Goal: Subscribe to service/newsletter

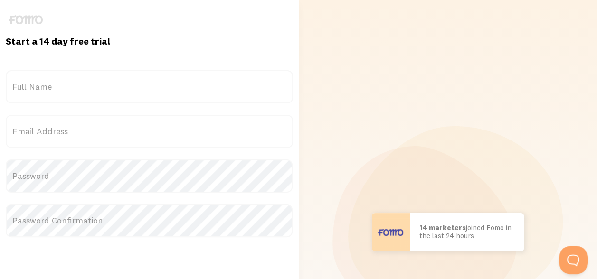
click at [83, 106] on form "Title Full Name Email Address Password Password Confirmation Continue By signin…" at bounding box center [150, 204] width 288 height 269
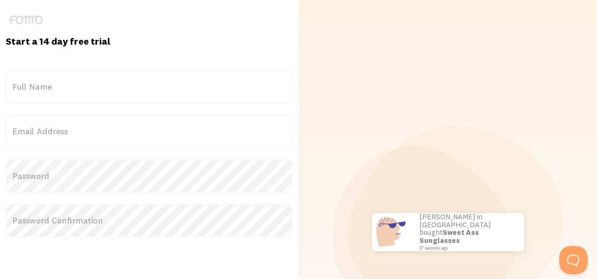
click at [46, 93] on label "Full Name" at bounding box center [150, 86] width 288 height 33
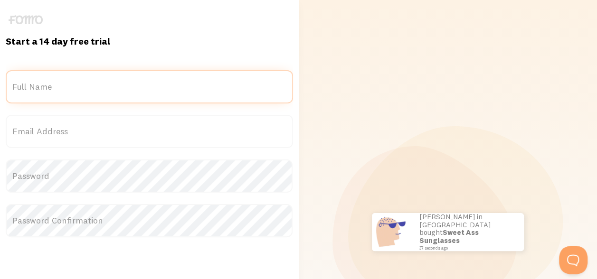
click at [46, 93] on input "Full Name" at bounding box center [150, 86] width 288 height 33
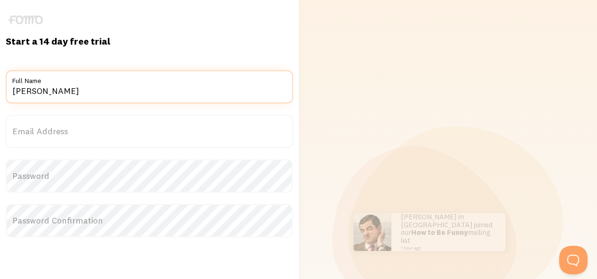
type input "[PERSON_NAME]"
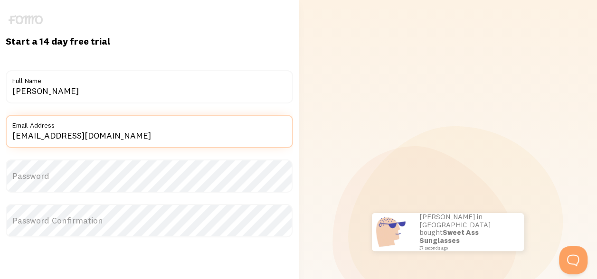
type input "[EMAIL_ADDRESS][DOMAIN_NAME]"
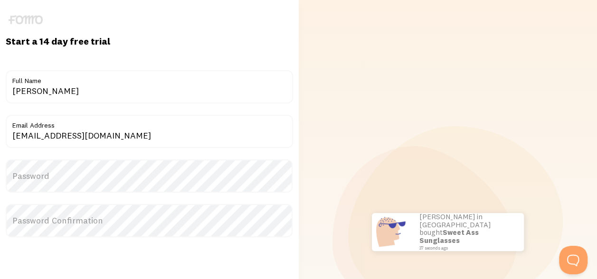
click at [64, 189] on label "Password" at bounding box center [150, 176] width 288 height 33
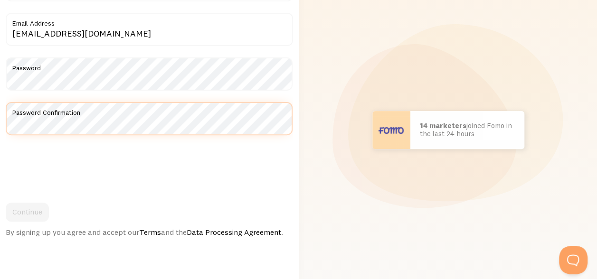
scroll to position [112, 0]
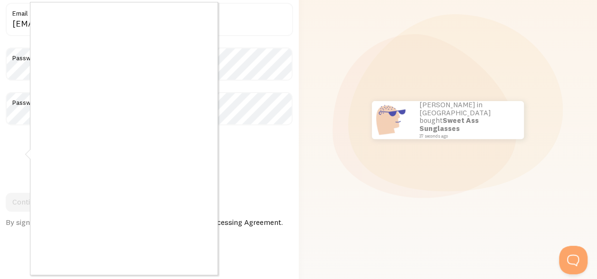
click at [28, 139] on div at bounding box center [298, 139] width 597 height 279
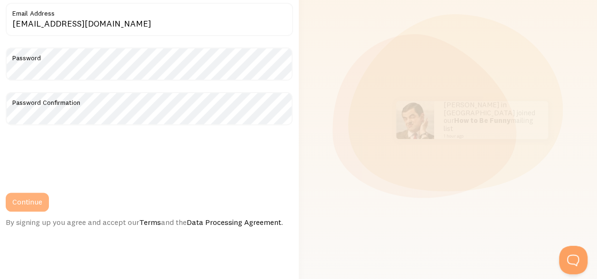
click at [31, 202] on button "Continue" at bounding box center [27, 202] width 43 height 19
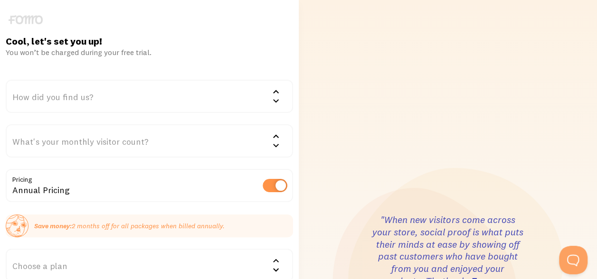
click at [69, 98] on div "How did you find us?" at bounding box center [150, 96] width 288 height 33
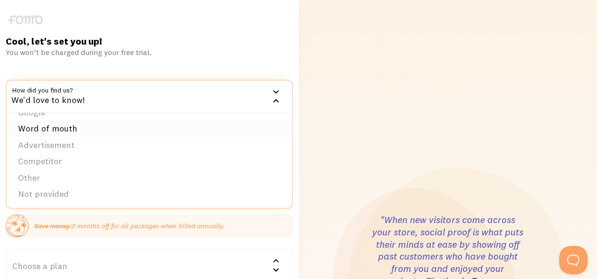
scroll to position [14, 0]
click at [47, 171] on li "Other" at bounding box center [150, 178] width 286 height 17
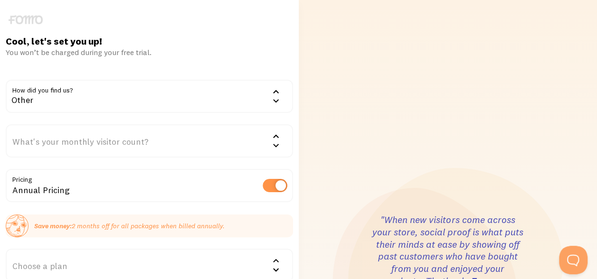
click at [204, 140] on div "What's your monthly visitor count?" at bounding box center [150, 141] width 288 height 33
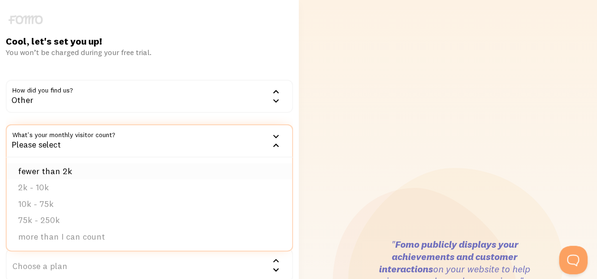
click at [135, 176] on li "fewer than 2k" at bounding box center [150, 171] width 286 height 17
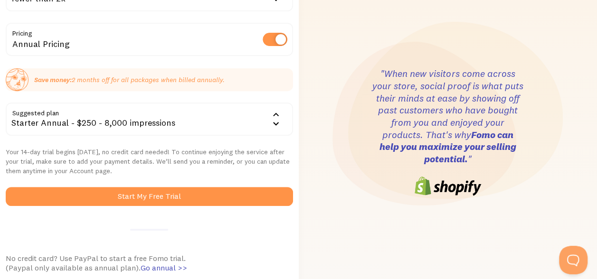
scroll to position [168, 0]
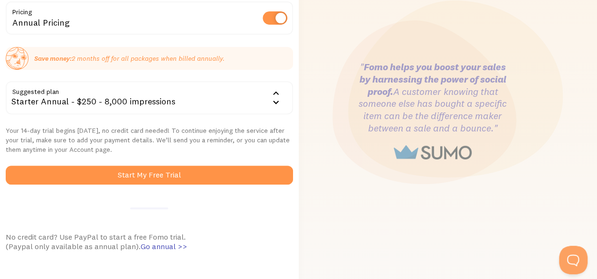
drag, startPoint x: 205, startPoint y: 176, endPoint x: 201, endPoint y: 203, distance: 27.4
click at [201, 203] on div "Cool, let's set you up! You won’t be charged during your free trial. How did yo…" at bounding box center [149, 111] width 299 height 488
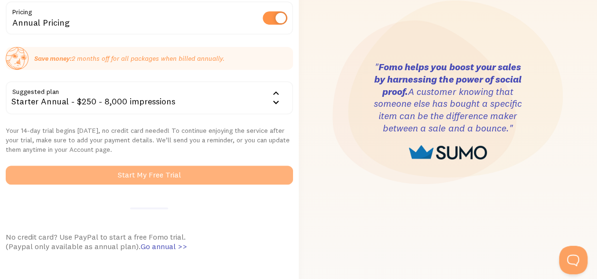
click at [187, 179] on button "Start My Free Trial" at bounding box center [150, 175] width 288 height 19
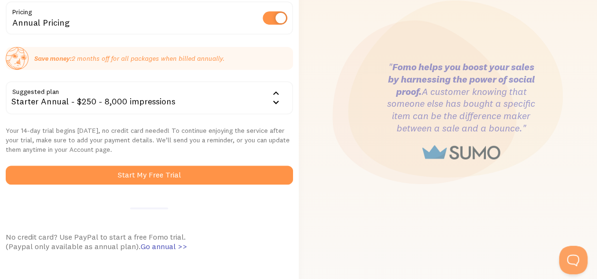
scroll to position [0, 0]
